Goal: Task Accomplishment & Management: Manage account settings

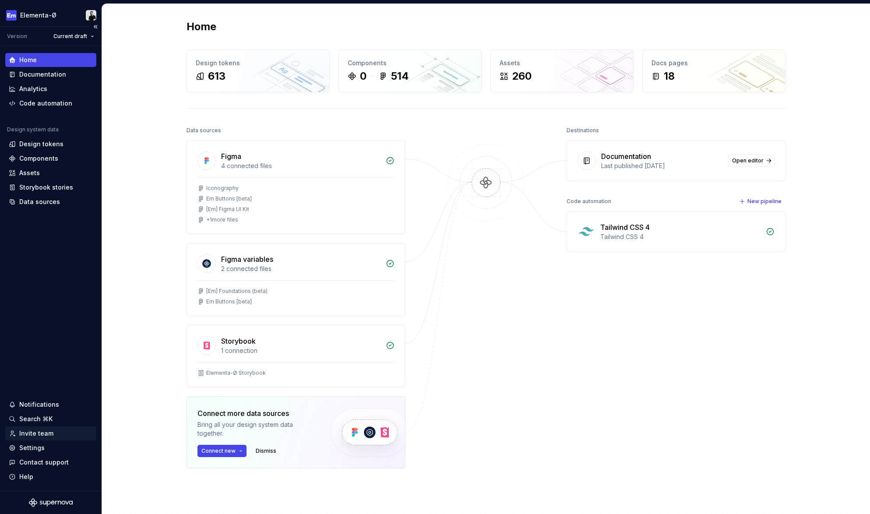
click at [32, 435] on div "Invite team" at bounding box center [36, 433] width 34 height 9
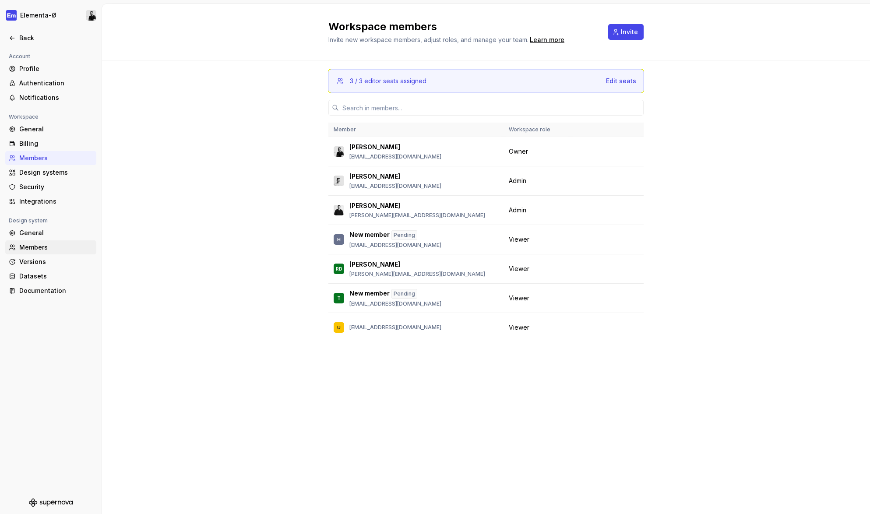
click at [36, 248] on div "Members" at bounding box center [56, 247] width 74 height 9
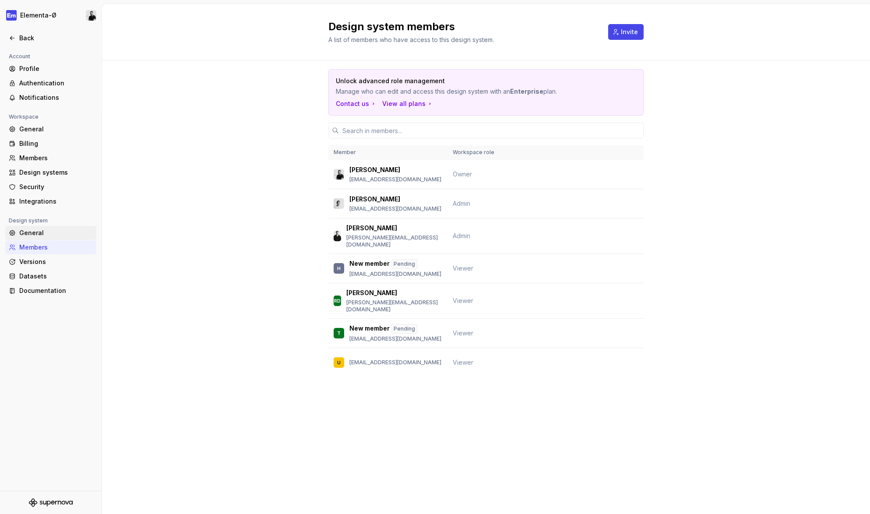
click at [34, 233] on div "General" at bounding box center [56, 233] width 74 height 9
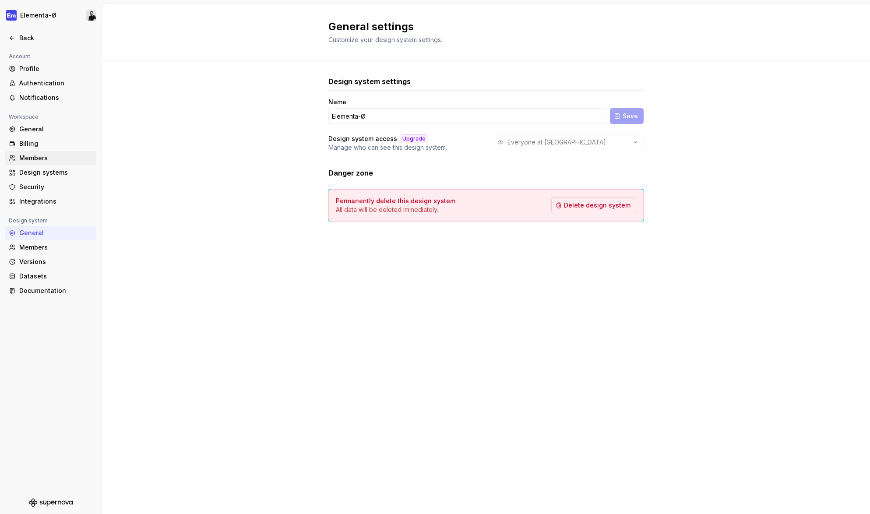
click at [37, 160] on div "Members" at bounding box center [56, 158] width 74 height 9
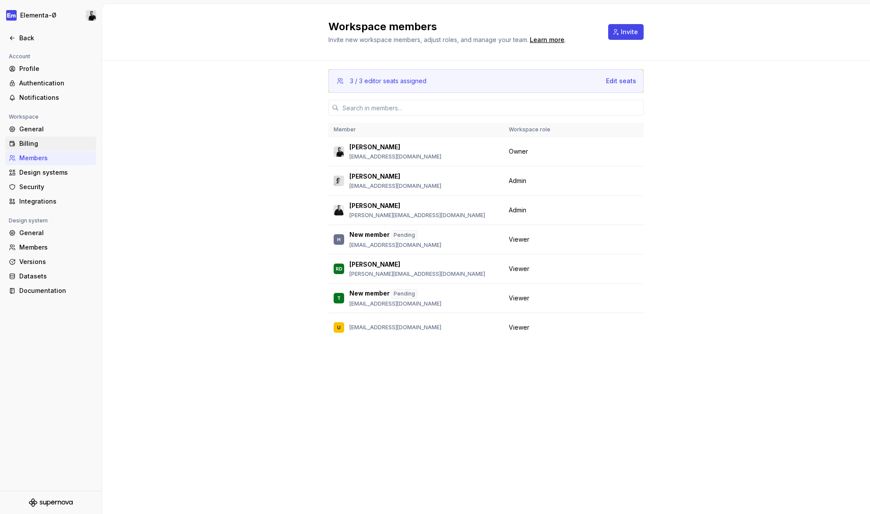
click at [35, 142] on div "Billing" at bounding box center [56, 143] width 74 height 9
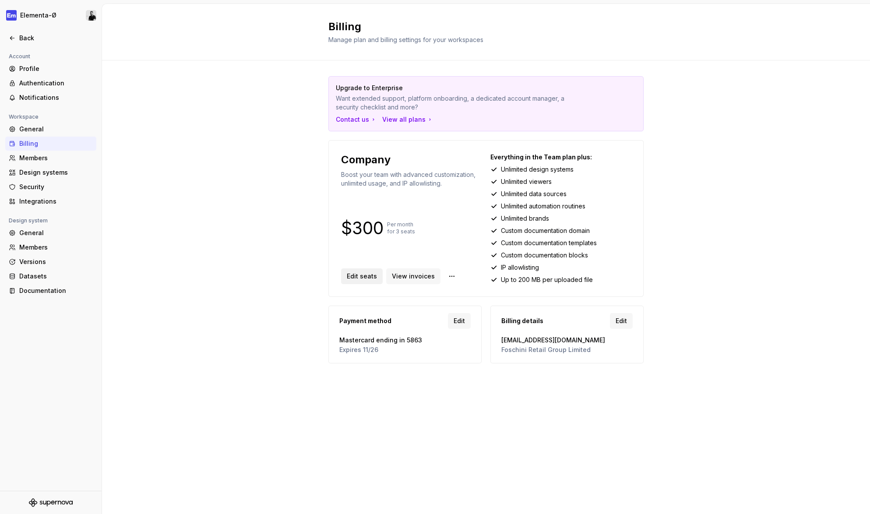
click at [361, 274] on span "Edit seats" at bounding box center [362, 276] width 30 height 9
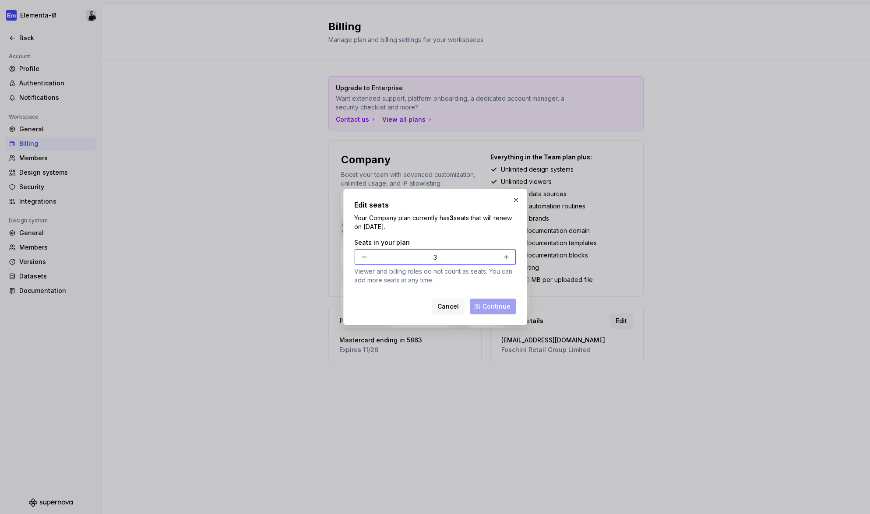
click at [363, 258] on button "button" at bounding box center [364, 257] width 16 height 16
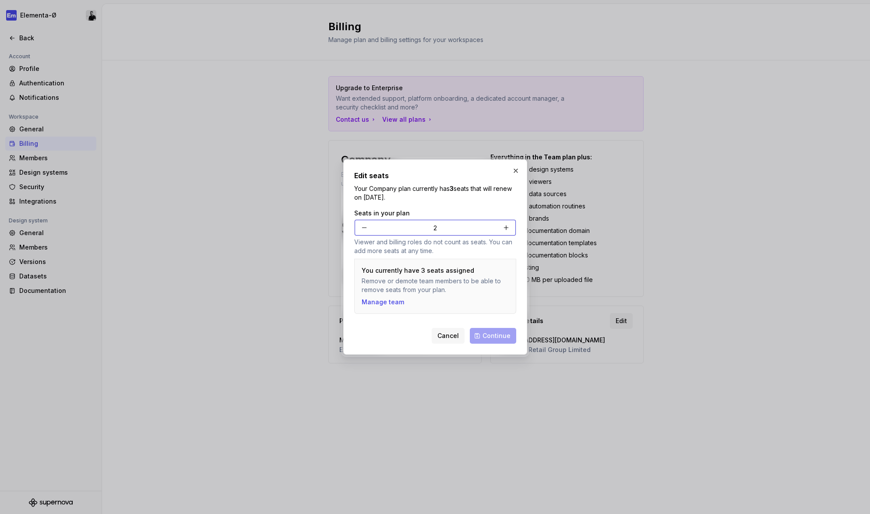
click at [507, 229] on button "button" at bounding box center [506, 228] width 16 height 16
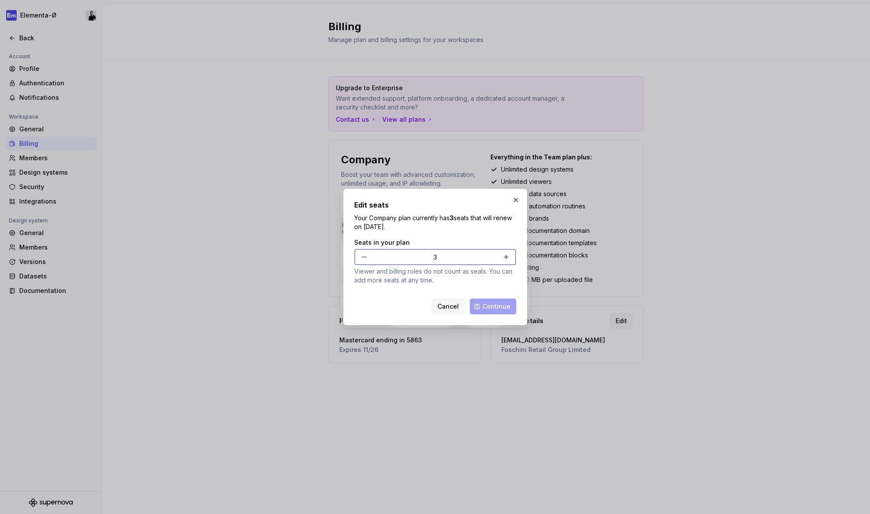
click at [506, 254] on button "button" at bounding box center [506, 257] width 16 height 16
type input "4"
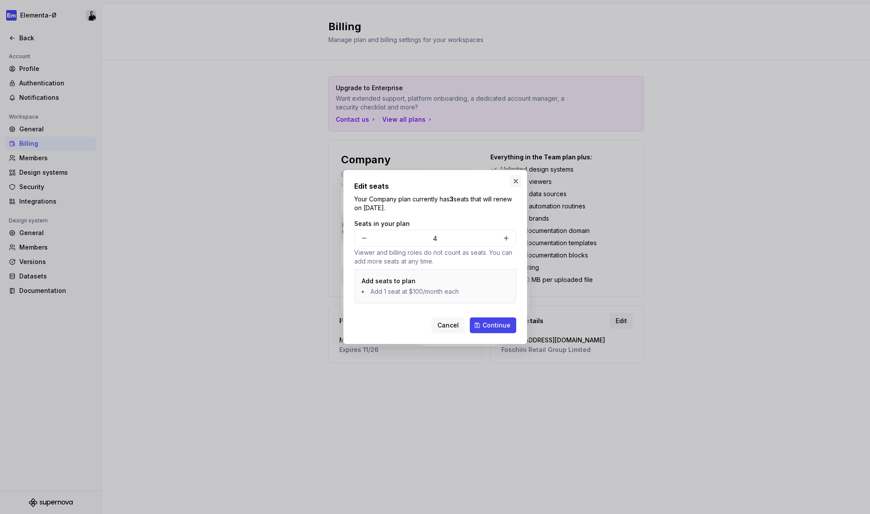
click at [515, 181] on button "button" at bounding box center [516, 181] width 12 height 12
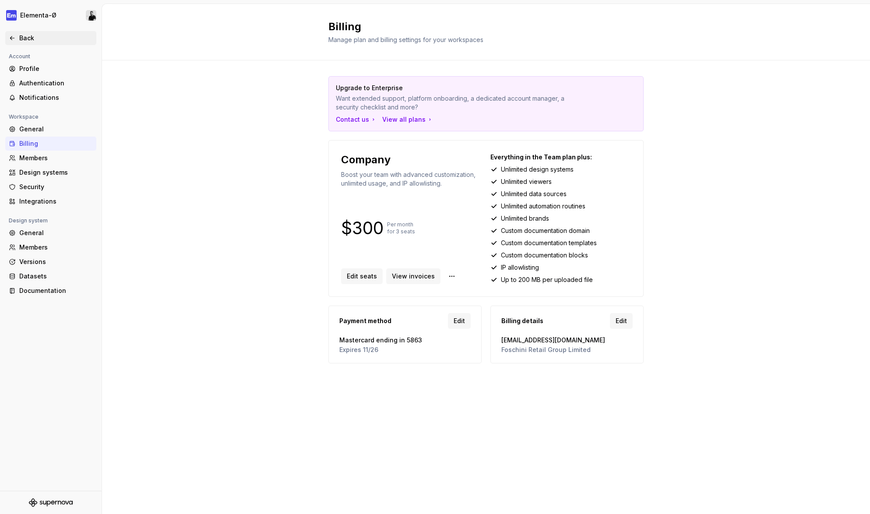
click at [26, 42] on div "Back" at bounding box center [56, 38] width 74 height 9
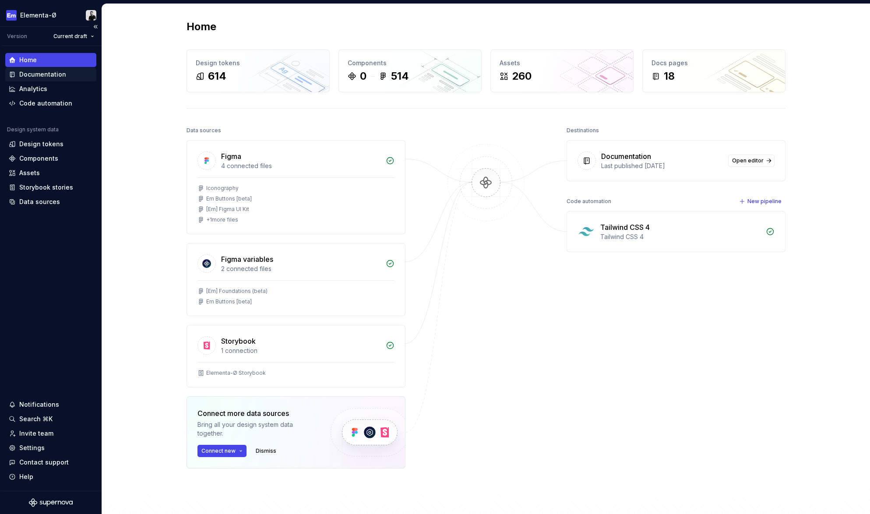
click at [49, 77] on div "Documentation" at bounding box center [42, 74] width 47 height 9
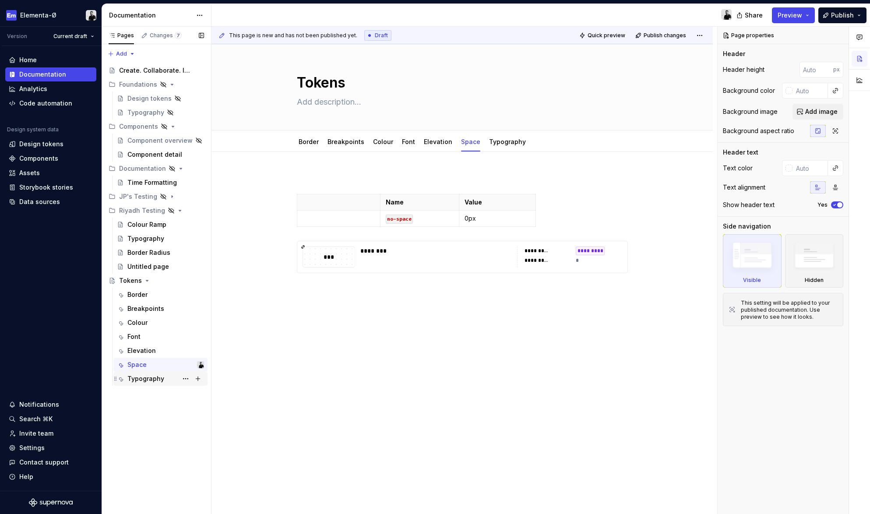
click at [142, 376] on div "Typography" at bounding box center [145, 378] width 37 height 9
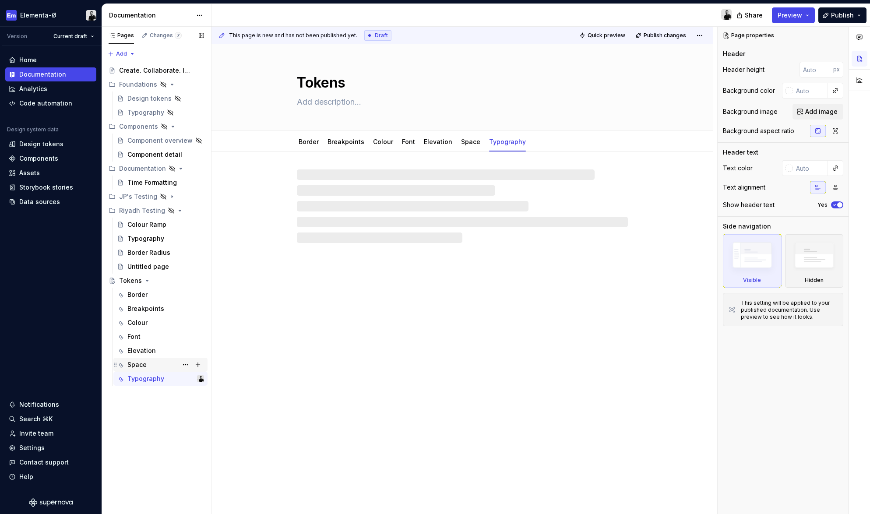
click at [137, 362] on div "Space" at bounding box center [136, 364] width 19 height 9
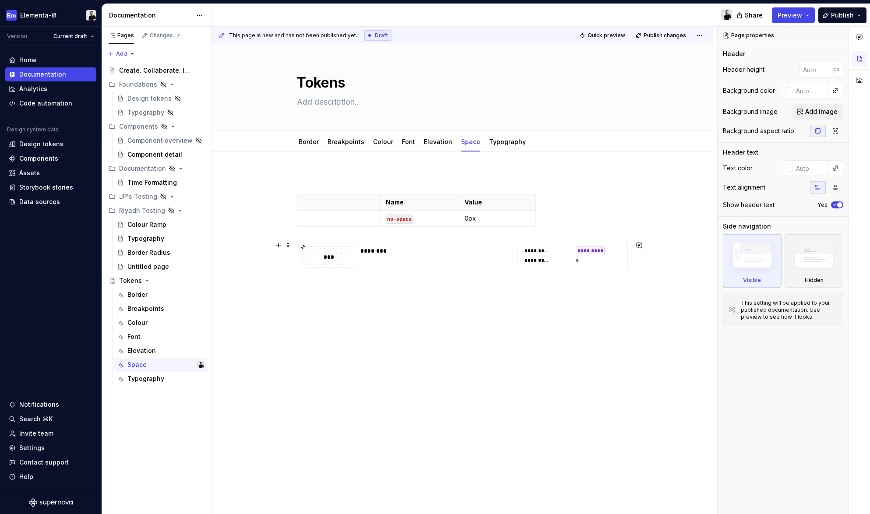
click at [621, 247] on div "*********" at bounding box center [599, 251] width 46 height 9
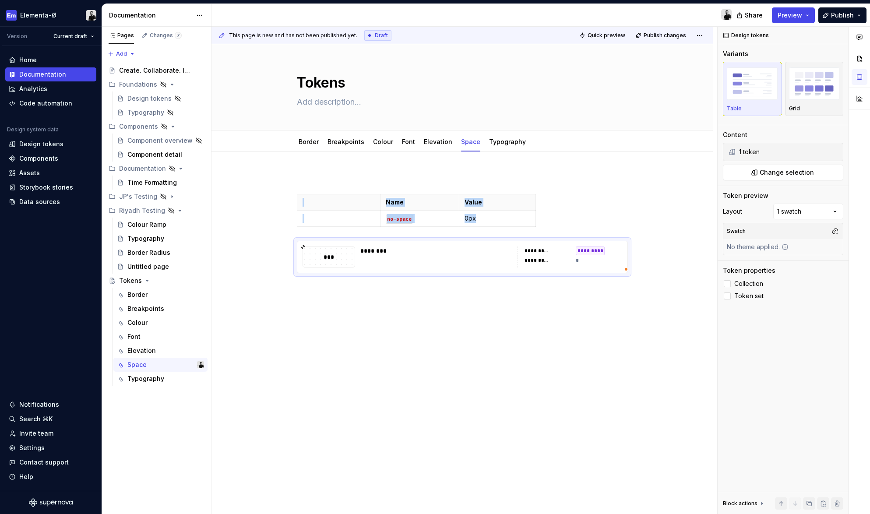
type textarea "*"
click at [32, 452] on div "Settings" at bounding box center [50, 448] width 91 height 14
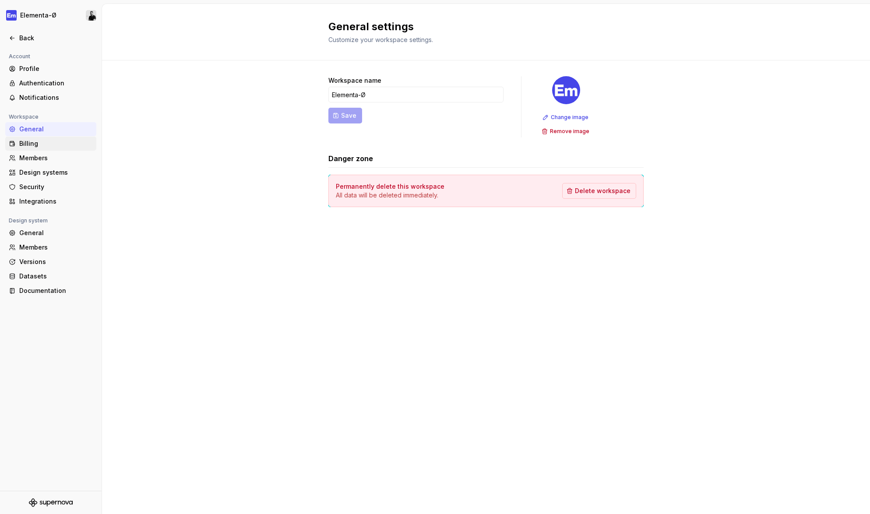
click at [30, 141] on div "Billing" at bounding box center [56, 143] width 74 height 9
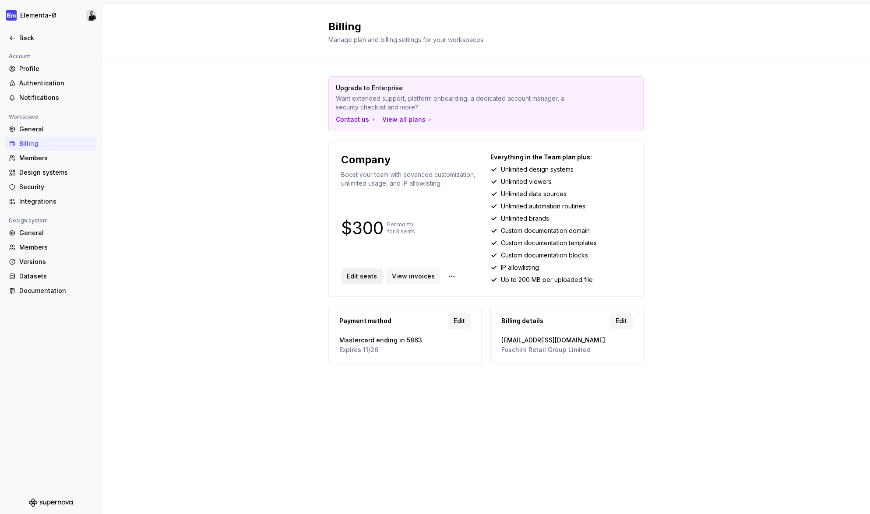
click at [360, 276] on span "Edit seats" at bounding box center [362, 276] width 30 height 9
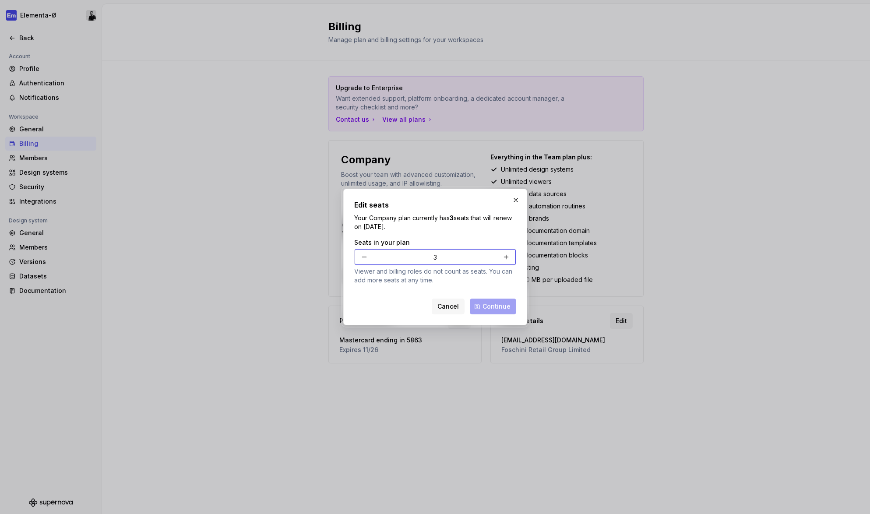
click at [505, 254] on button "button" at bounding box center [506, 257] width 16 height 16
type input "4"
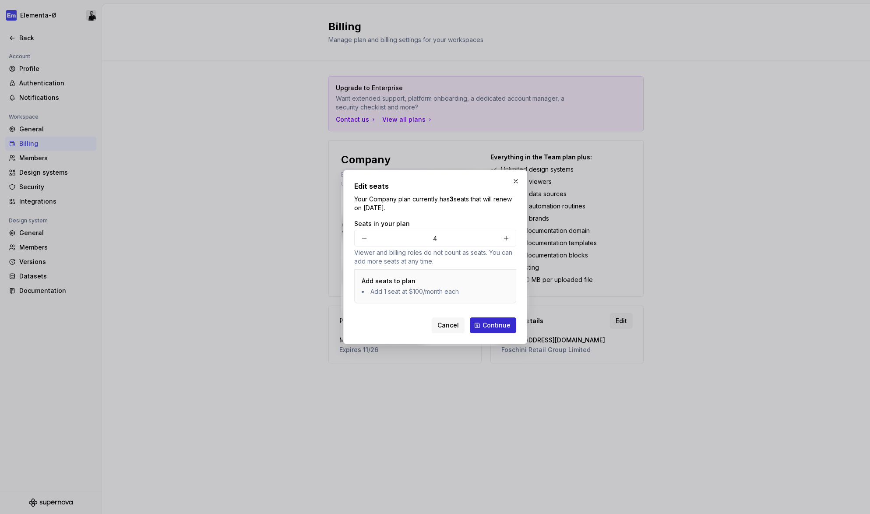
click at [492, 321] on span "Continue" at bounding box center [497, 325] width 28 height 9
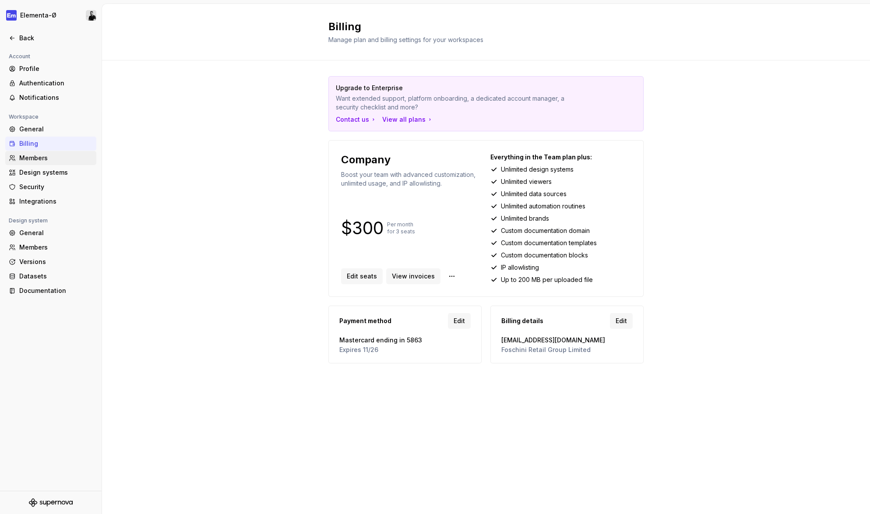
click at [36, 162] on div "Members" at bounding box center [56, 158] width 74 height 9
click at [408, 278] on span "View invoices" at bounding box center [413, 276] width 43 height 9
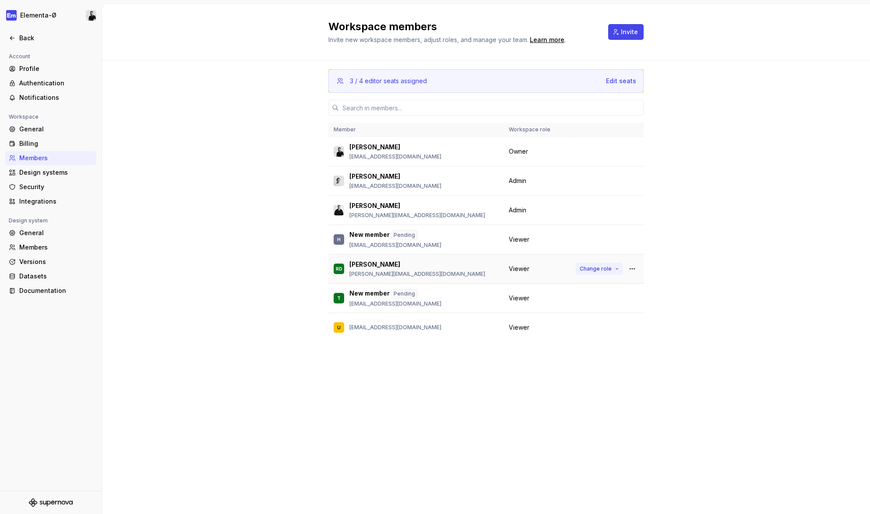
click at [604, 268] on span "Change role" at bounding box center [596, 268] width 32 height 7
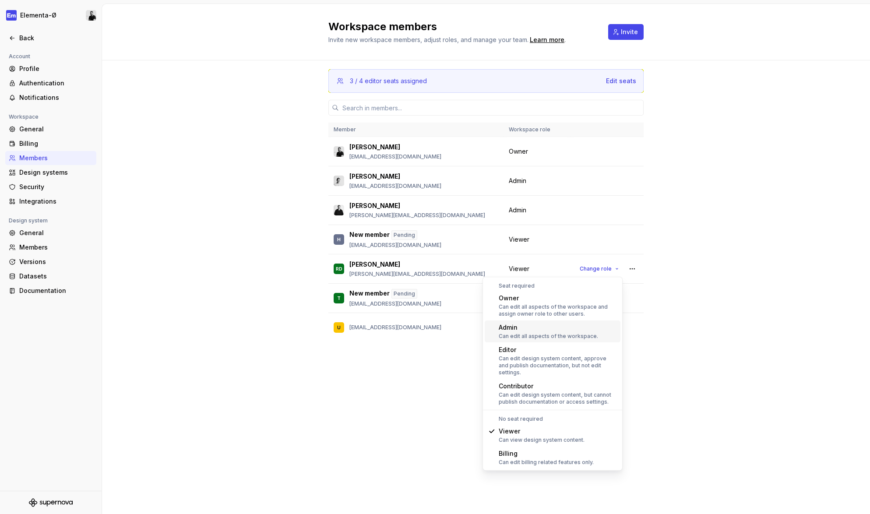
click at [543, 335] on div "Can edit all aspects of the workspace." at bounding box center [548, 336] width 99 height 7
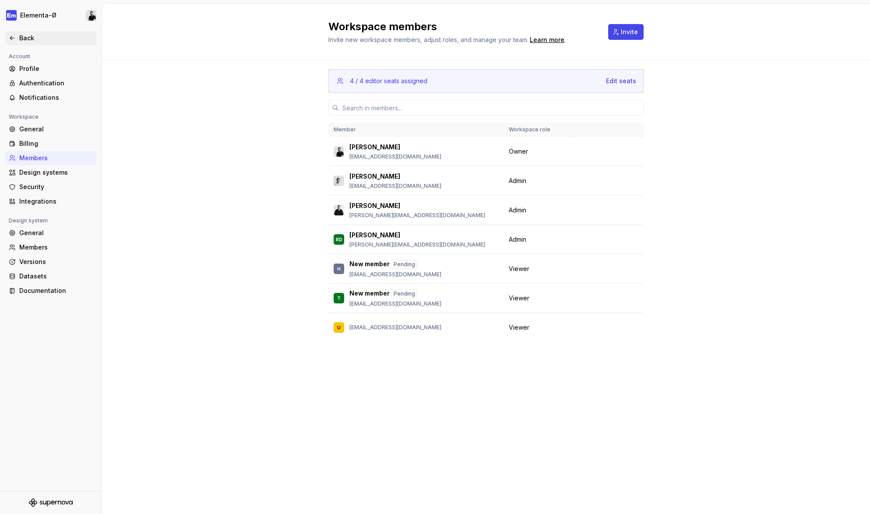
click at [26, 38] on div "Back" at bounding box center [56, 38] width 74 height 9
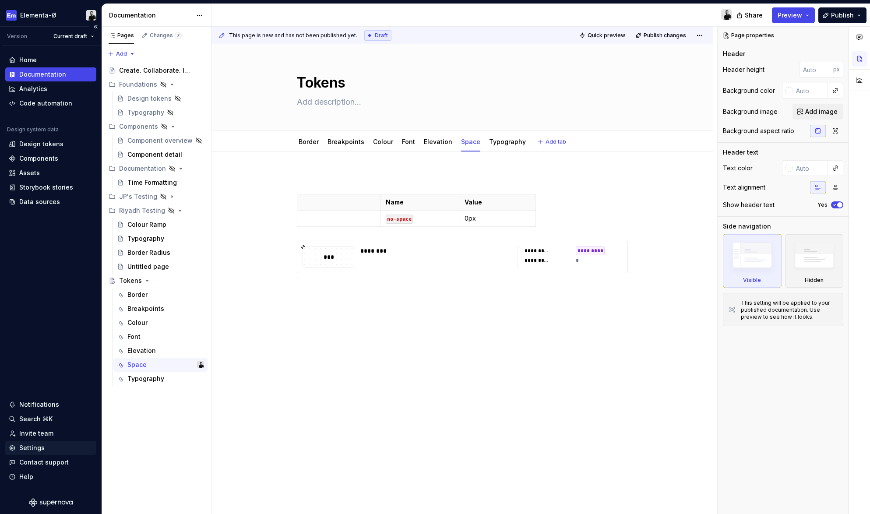
click at [32, 451] on div "Settings" at bounding box center [31, 448] width 25 height 9
click at [38, 447] on div "Settings" at bounding box center [31, 448] width 25 height 9
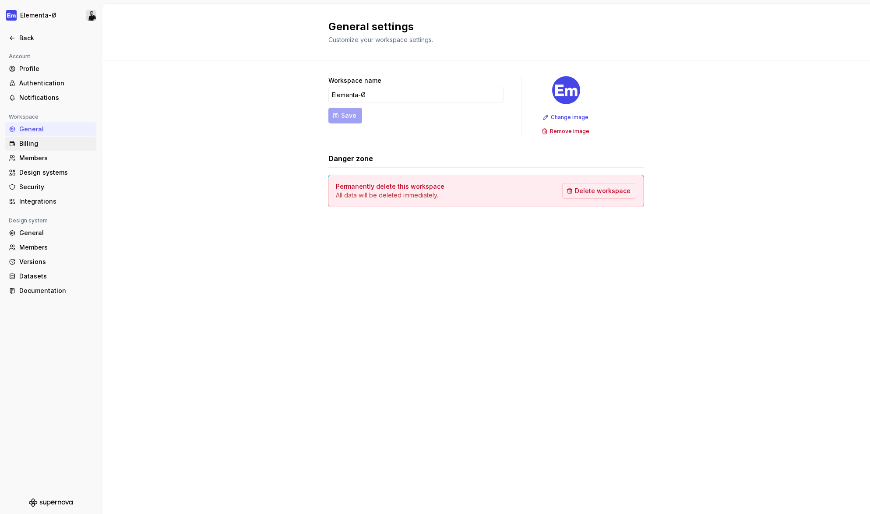
click at [39, 142] on div "Billing" at bounding box center [56, 143] width 74 height 9
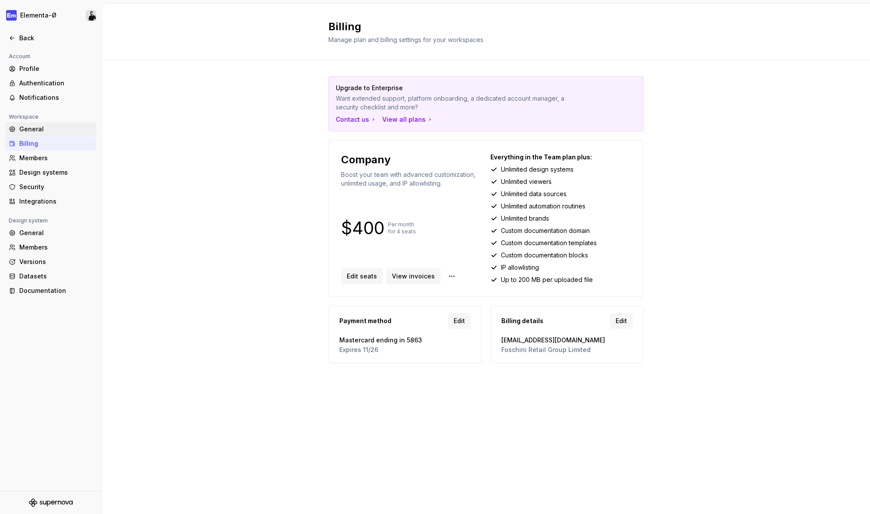
click at [39, 128] on div "General" at bounding box center [56, 129] width 74 height 9
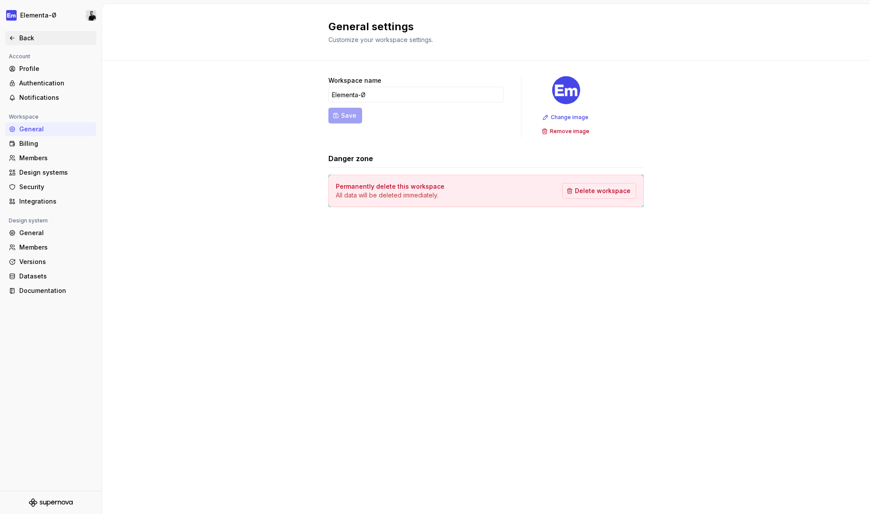
click at [17, 36] on div "Back" at bounding box center [51, 38] width 84 height 9
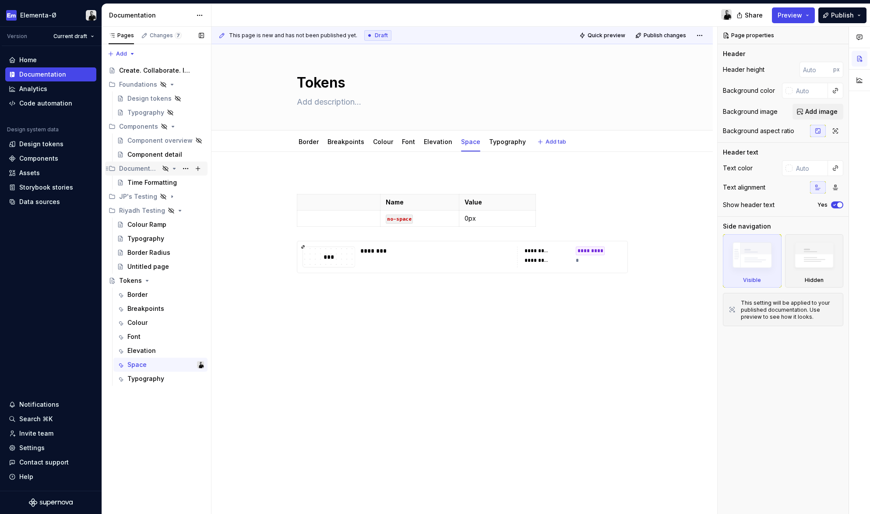
type textarea "*"
click at [38, 406] on div "Notifications" at bounding box center [39, 404] width 40 height 9
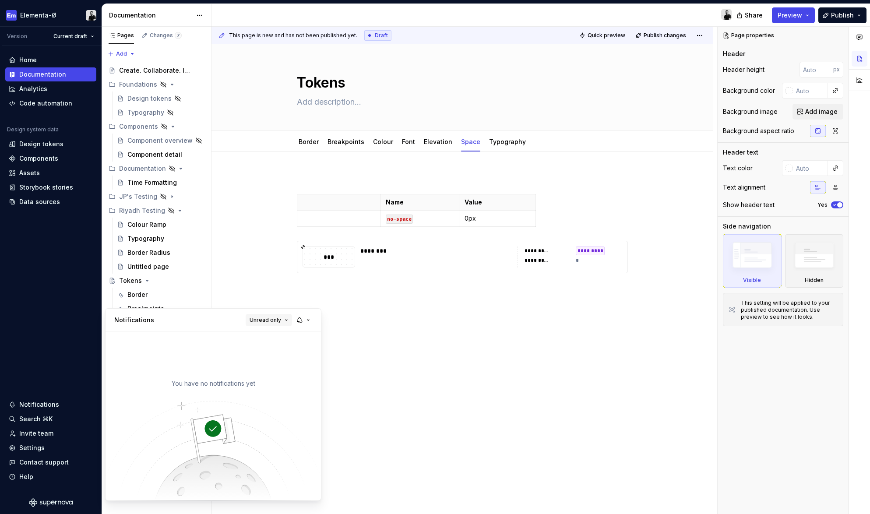
click at [279, 314] on button "Unread only" at bounding box center [269, 320] width 46 height 12
click at [276, 332] on div "All notifications" at bounding box center [286, 337] width 74 height 14
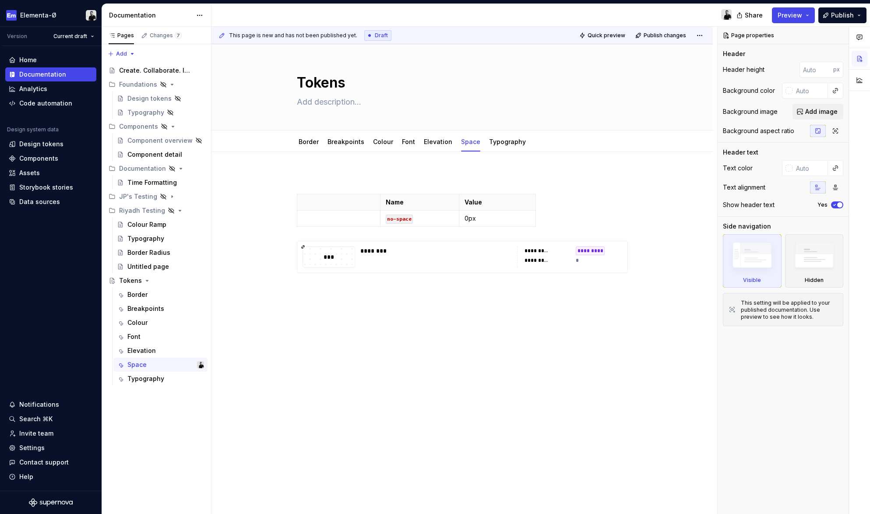
click at [32, 143] on html "Elementa-Ø Version Current draft Home Documentation Analytics Code automation D…" at bounding box center [435, 257] width 870 height 514
click at [45, 142] on div "Design tokens" at bounding box center [41, 144] width 44 height 9
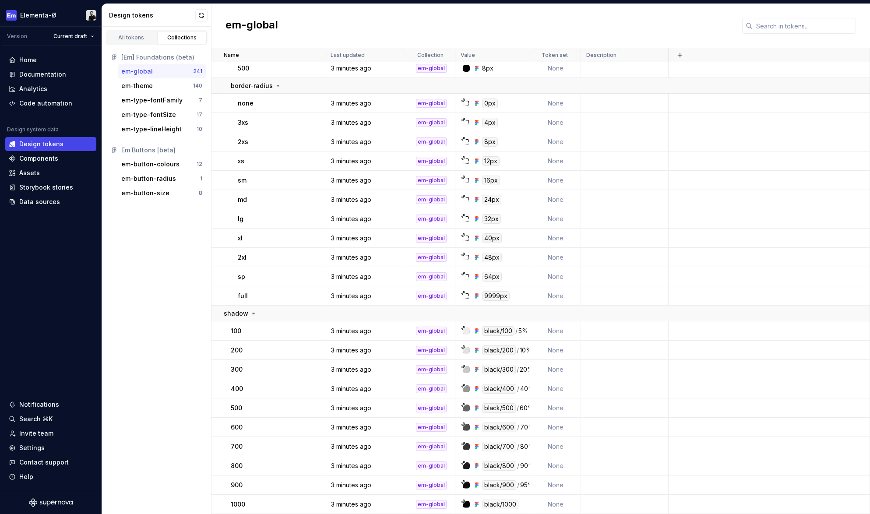
scroll to position [4633, 0]
click at [162, 87] on div "em-theme" at bounding box center [157, 85] width 72 height 9
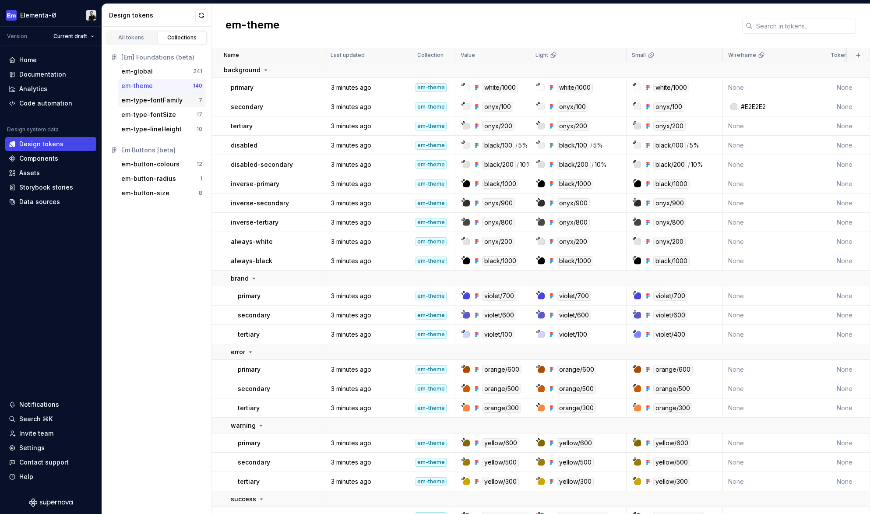
click at [157, 101] on div "em-type-fontFamily" at bounding box center [151, 100] width 61 height 9
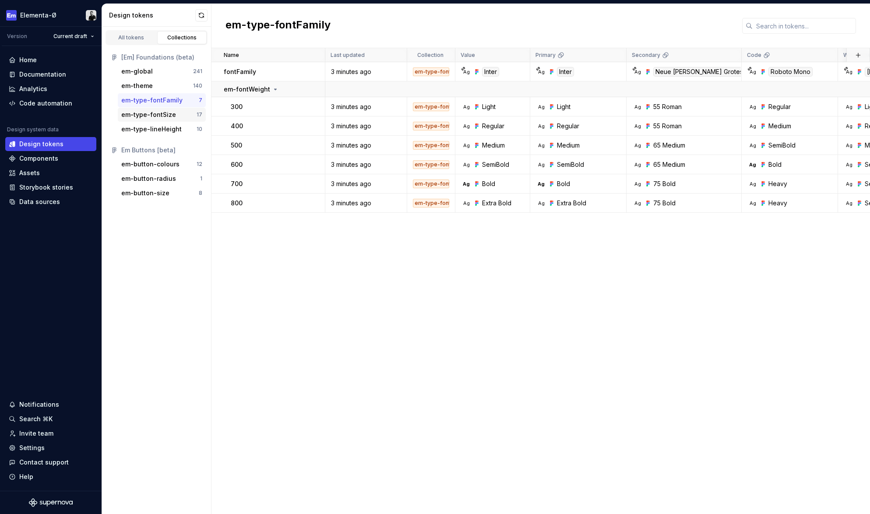
click at [151, 114] on div "em-type-fontSize" at bounding box center [148, 114] width 55 height 9
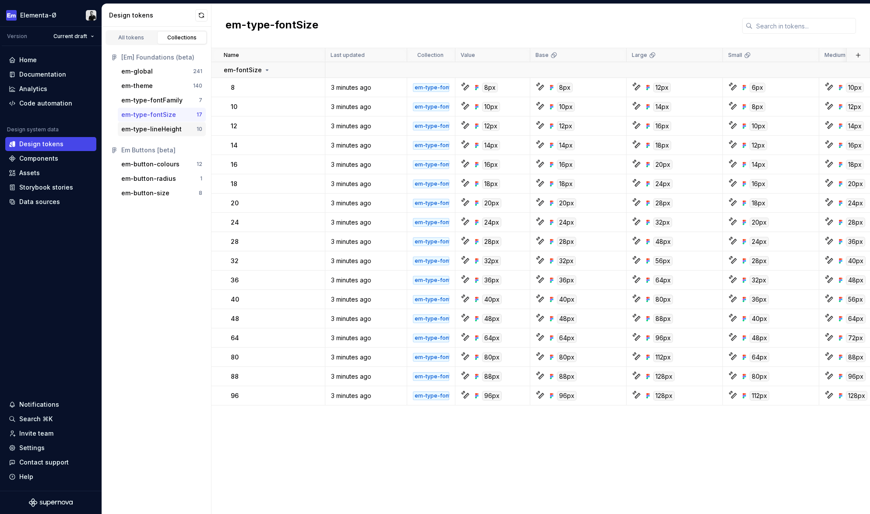
click at [149, 129] on div "em-type-lineHeight" at bounding box center [151, 129] width 60 height 9
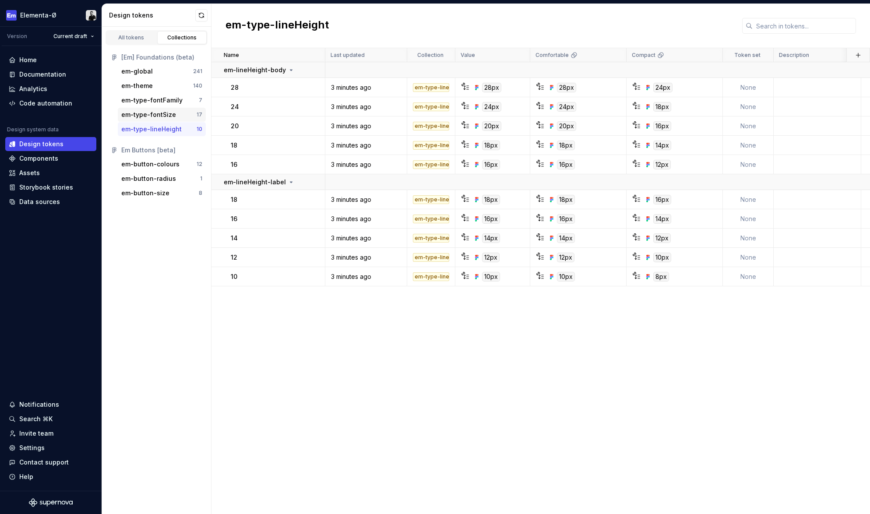
click at [149, 116] on div "em-type-fontSize" at bounding box center [148, 114] width 55 height 9
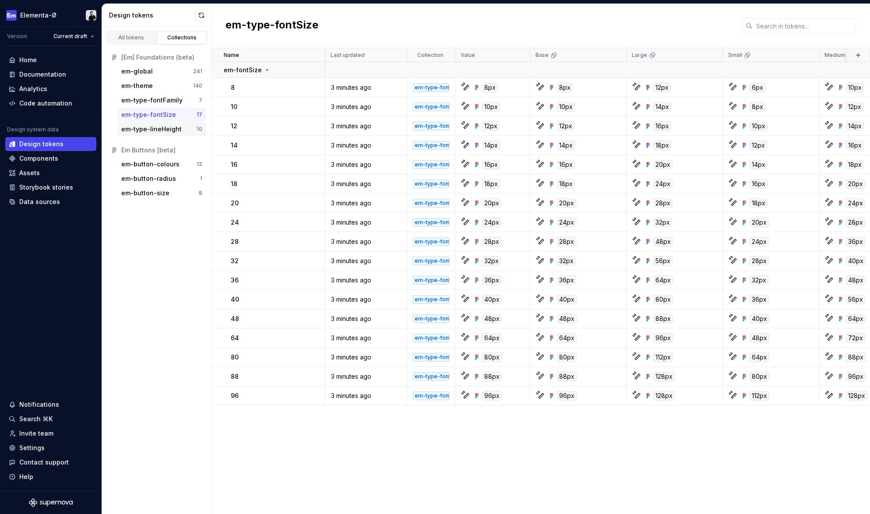
click at [154, 128] on div "em-type-lineHeight" at bounding box center [151, 129] width 60 height 9
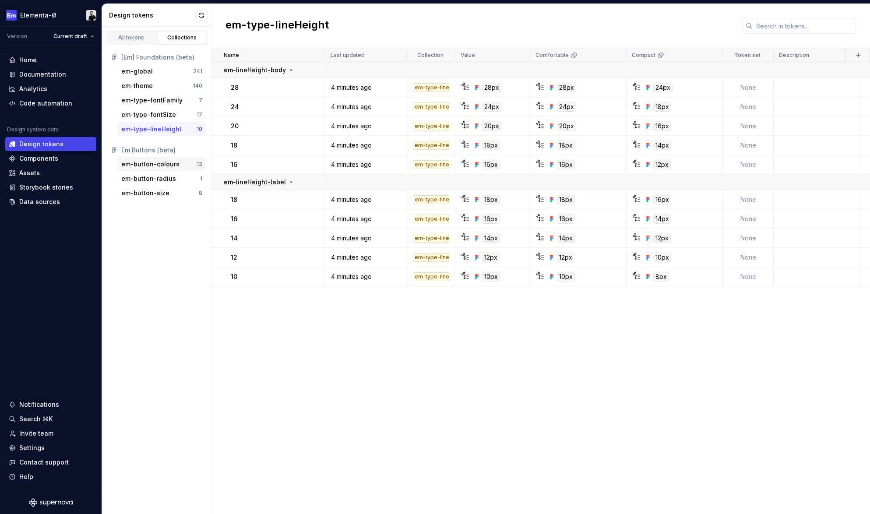
click at [150, 162] on div "em-button-colours" at bounding box center [150, 164] width 58 height 9
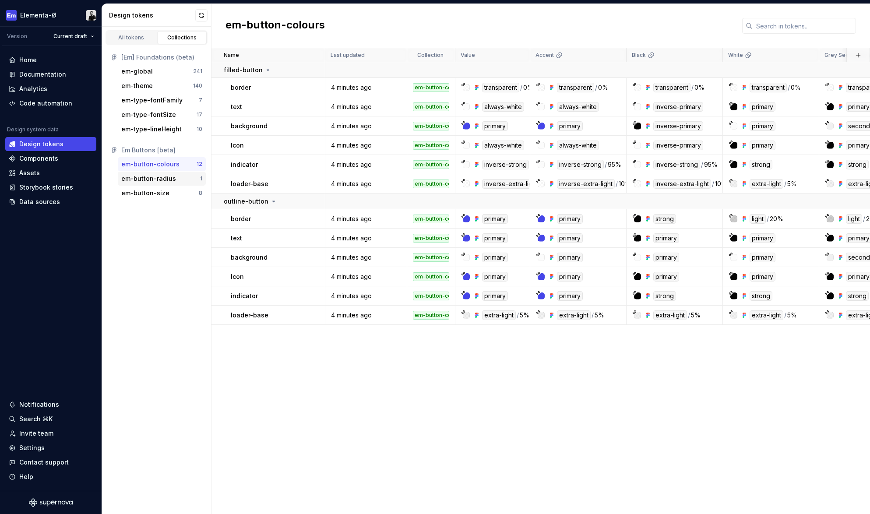
click at [150, 178] on div "em-button-radius" at bounding box center [148, 178] width 55 height 9
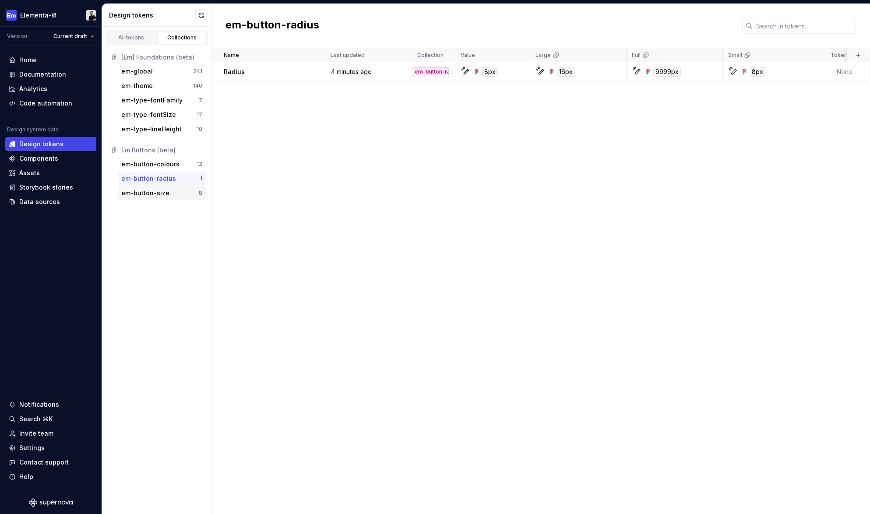
click at [150, 191] on div "em-button-size" at bounding box center [145, 193] width 48 height 9
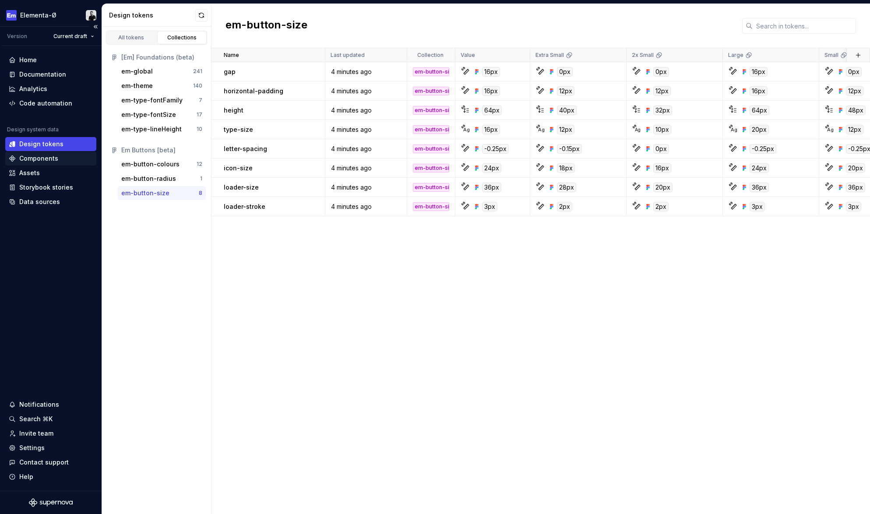
click at [47, 159] on div "Components" at bounding box center [38, 158] width 39 height 9
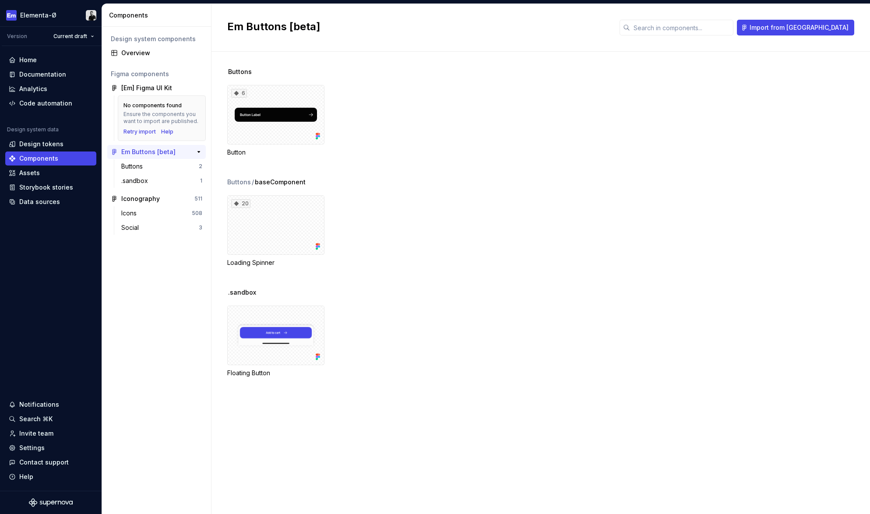
click at [143, 153] on div "Em Buttons [beta]" at bounding box center [148, 152] width 54 height 9
click at [138, 166] on div "Buttons" at bounding box center [133, 166] width 25 height 9
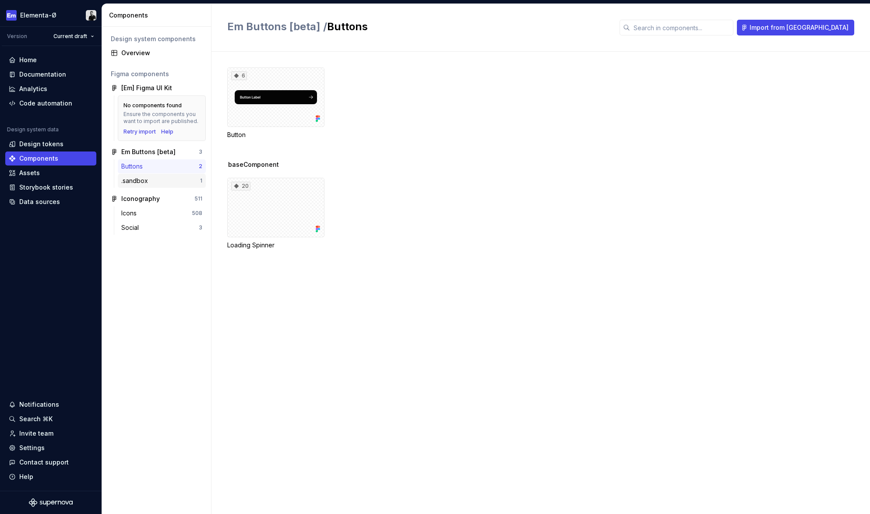
click at [141, 180] on div ".sandbox" at bounding box center [136, 180] width 30 height 9
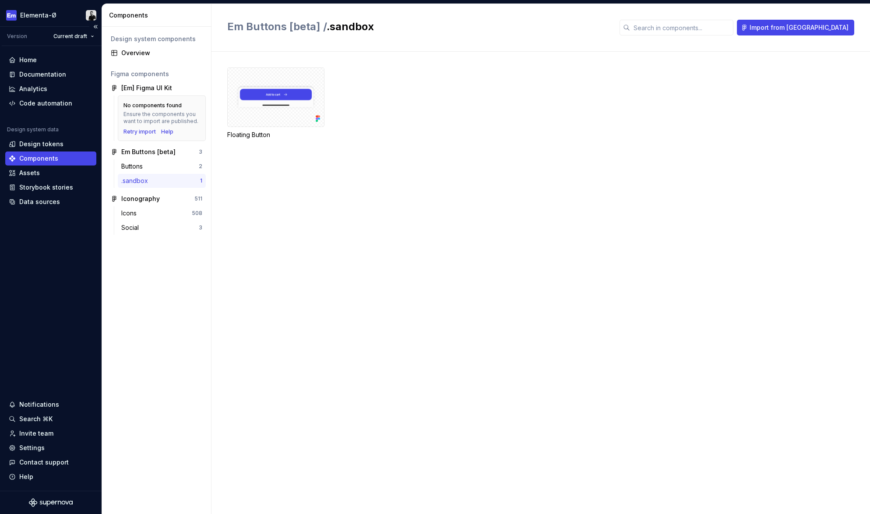
click at [49, 158] on div "Components" at bounding box center [38, 158] width 39 height 9
click at [147, 155] on div "Em Buttons [beta]" at bounding box center [148, 152] width 54 height 9
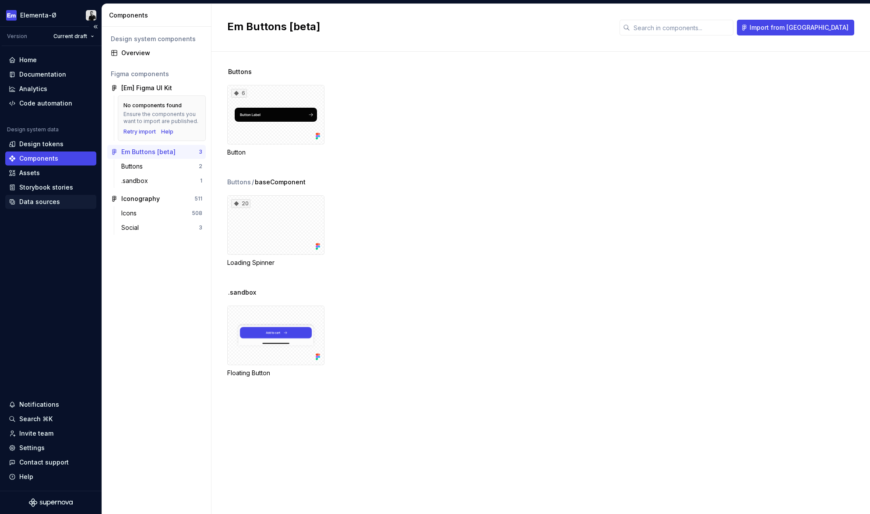
click at [55, 197] on div "Data sources" at bounding box center [50, 202] width 91 height 14
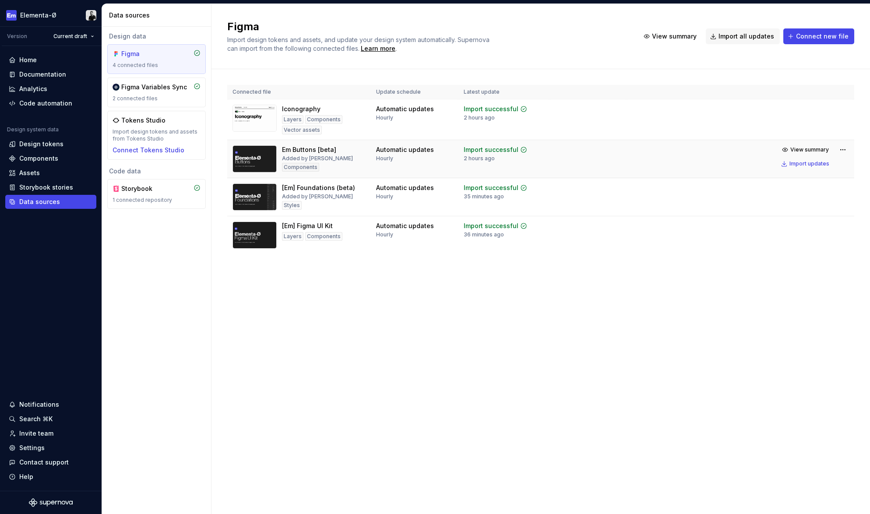
click at [352, 150] on div "Em Buttons [beta] Added by [PERSON_NAME] Components" at bounding box center [299, 158] width 133 height 27
click at [844, 152] on html "Elementa-Ø Version Current draft Home Documentation Analytics Code automation D…" at bounding box center [435, 257] width 870 height 514
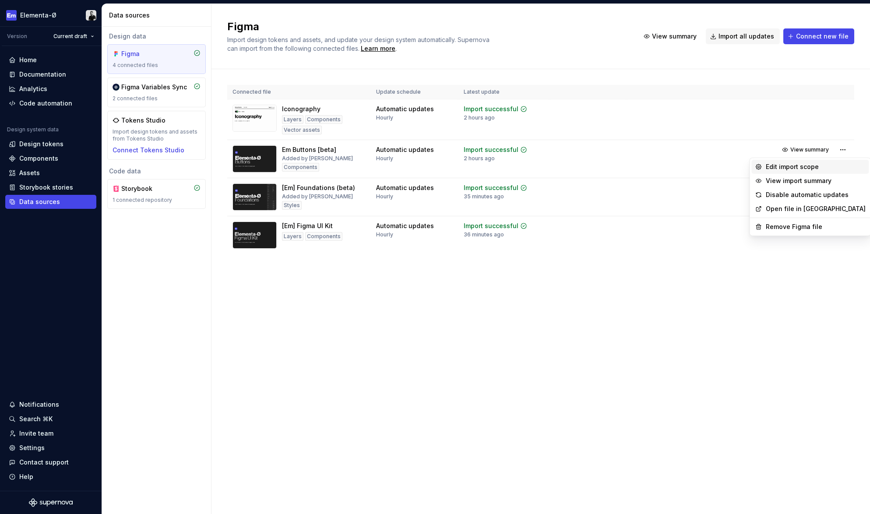
click at [797, 166] on div "Edit import scope" at bounding box center [816, 166] width 100 height 9
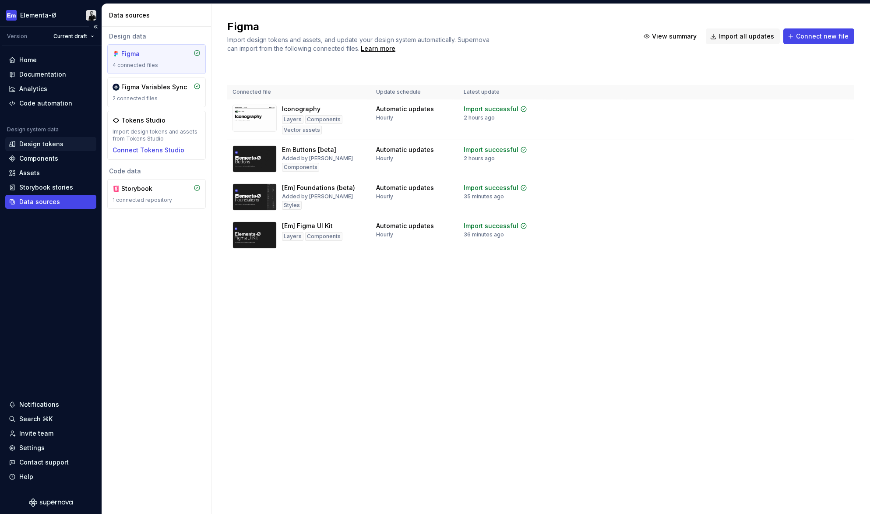
click at [39, 149] on div "Design tokens" at bounding box center [50, 144] width 91 height 14
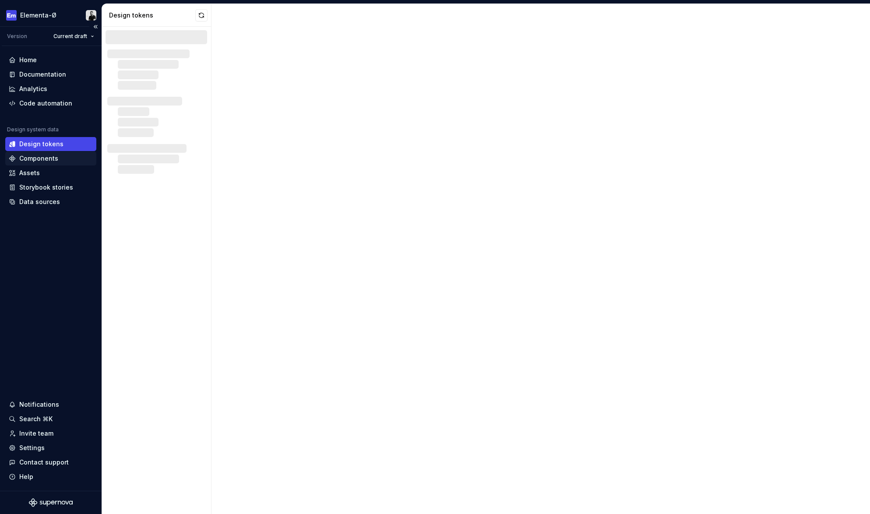
click at [37, 156] on div "Components" at bounding box center [38, 158] width 39 height 9
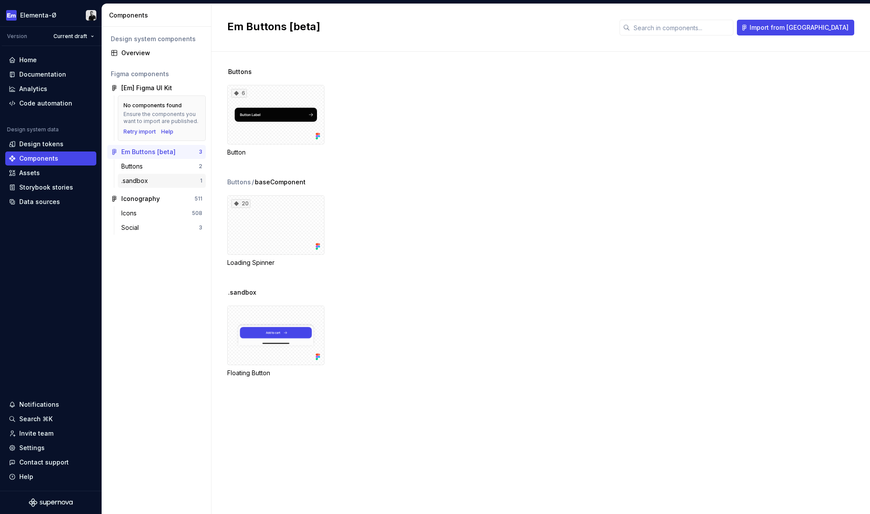
click at [127, 179] on div ".sandbox" at bounding box center [136, 180] width 30 height 9
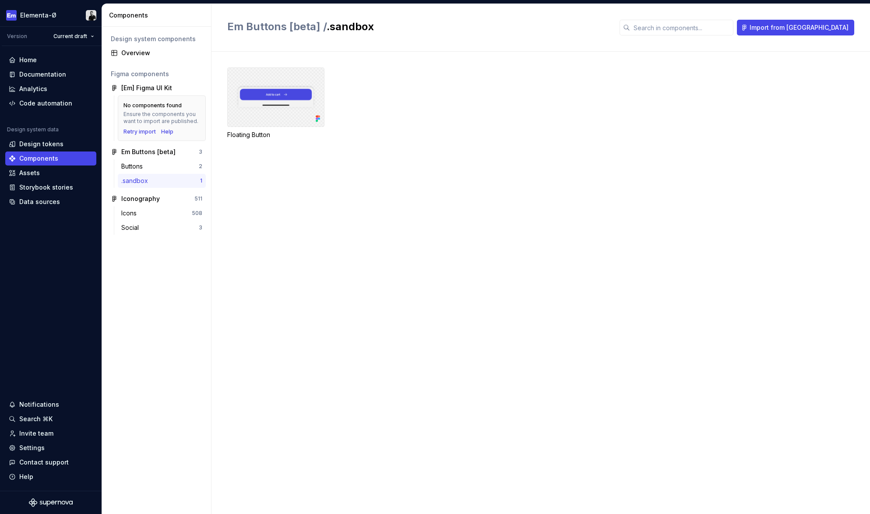
click at [281, 105] on div at bounding box center [275, 97] width 97 height 60
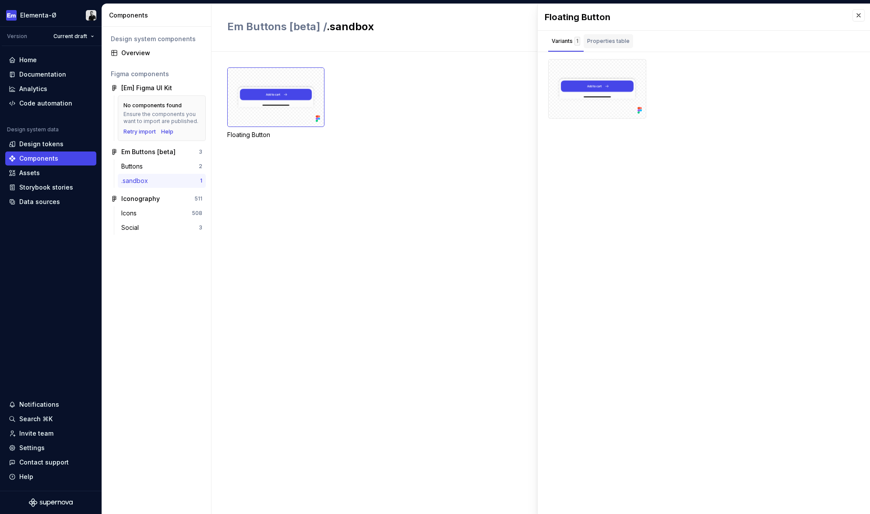
click at [611, 44] on div "Properties table" at bounding box center [608, 41] width 42 height 9
click at [159, 165] on div "Buttons" at bounding box center [160, 166] width 78 height 9
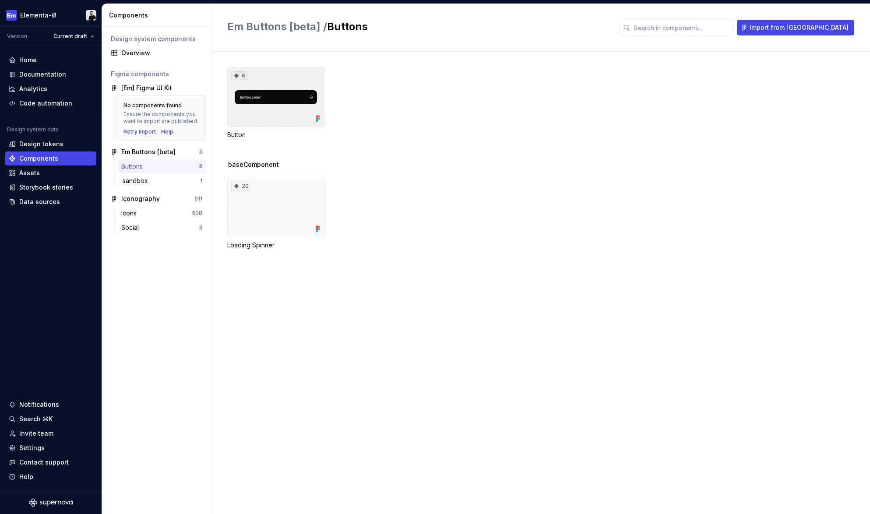
click at [286, 89] on div "6" at bounding box center [275, 97] width 97 height 60
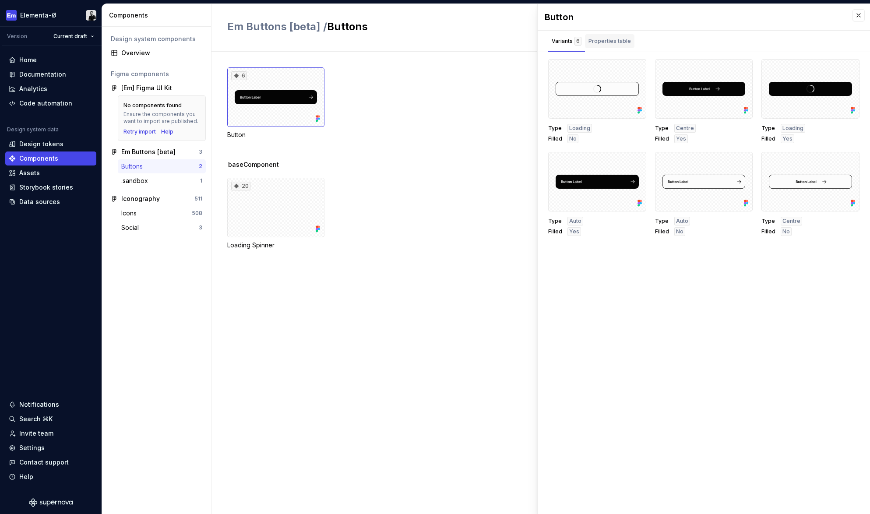
click at [609, 40] on div "Properties table" at bounding box center [610, 41] width 42 height 9
